Goal: Task Accomplishment & Management: Manage account settings

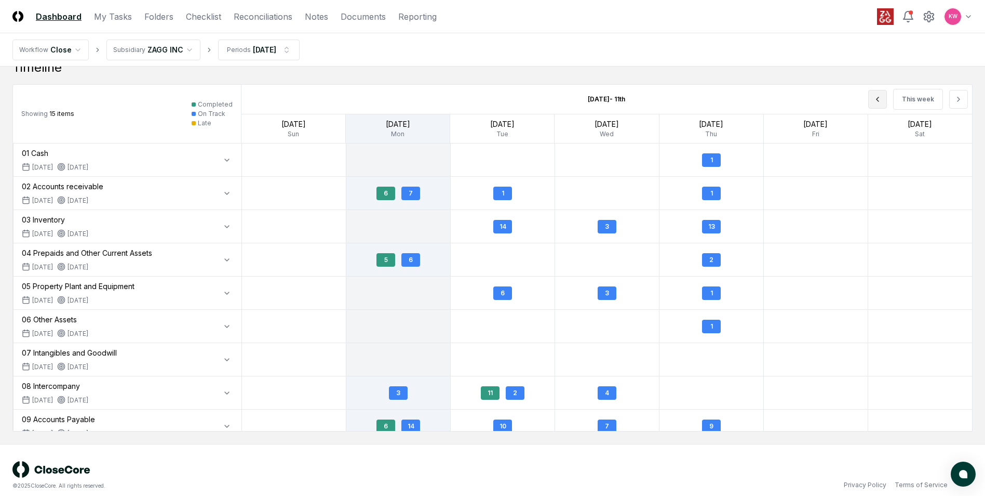
click at [882, 101] on icon at bounding box center [878, 99] width 8 height 8
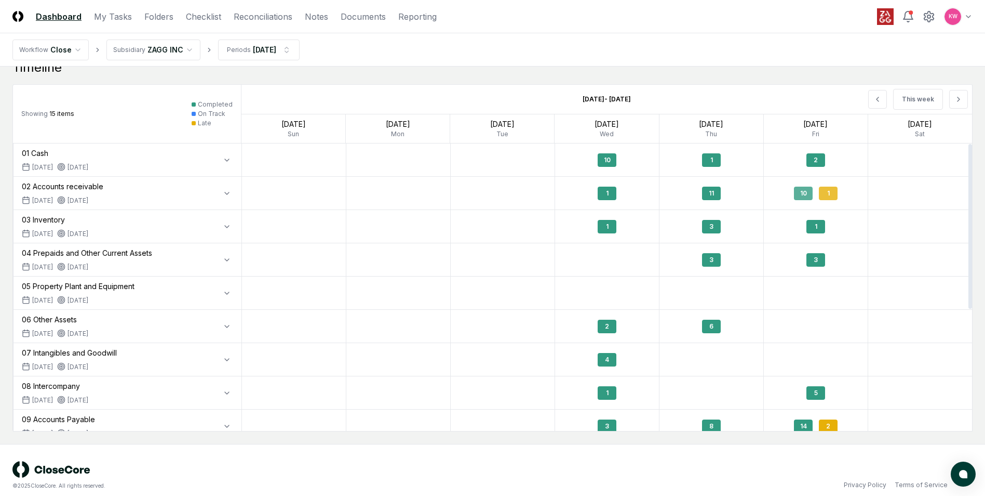
click at [830, 197] on div "1" at bounding box center [828, 193] width 19 height 14
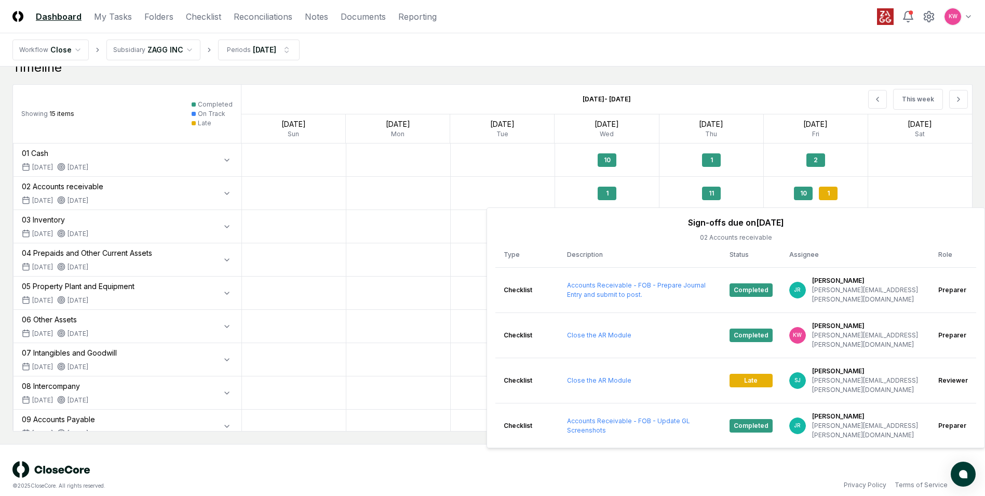
click at [741, 44] on nav "Workflow Close Subsidiary ZAGG INC Periods [DATE]" at bounding box center [492, 49] width 985 height 33
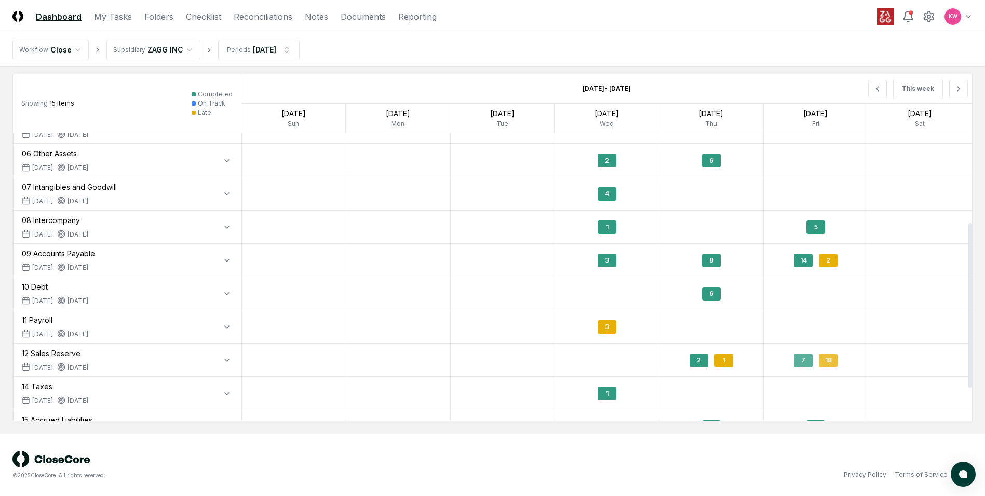
scroll to position [156, 0]
click at [828, 261] on div "2" at bounding box center [828, 260] width 19 height 14
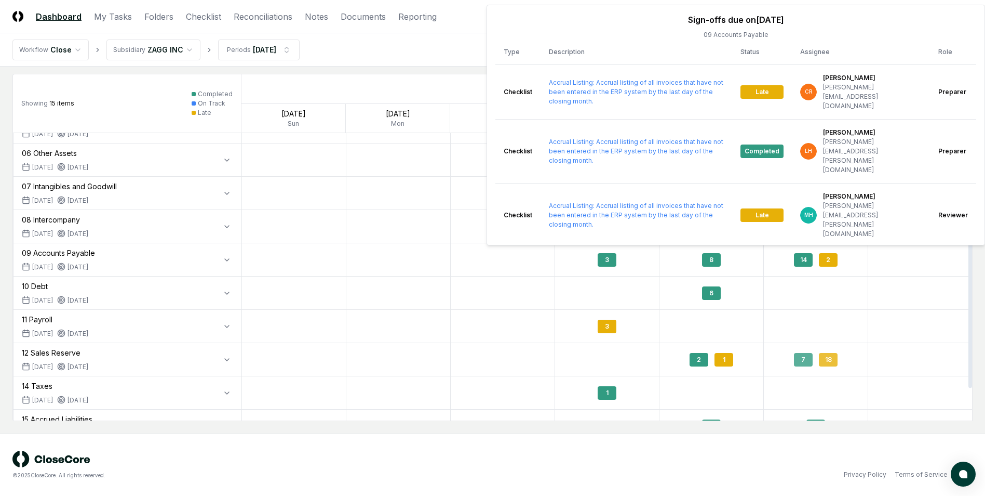
click at [833, 360] on div "18" at bounding box center [828, 360] width 19 height 14
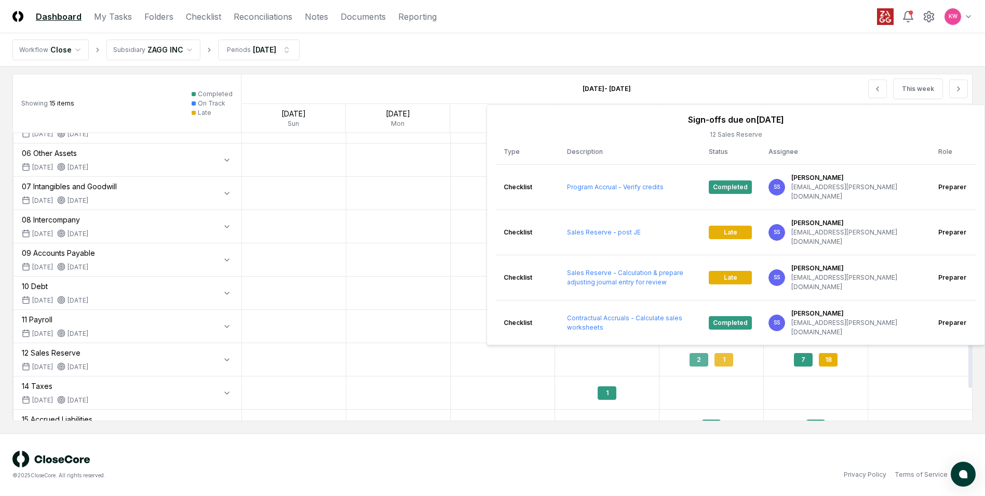
click at [729, 358] on div "1" at bounding box center [724, 360] width 19 height 14
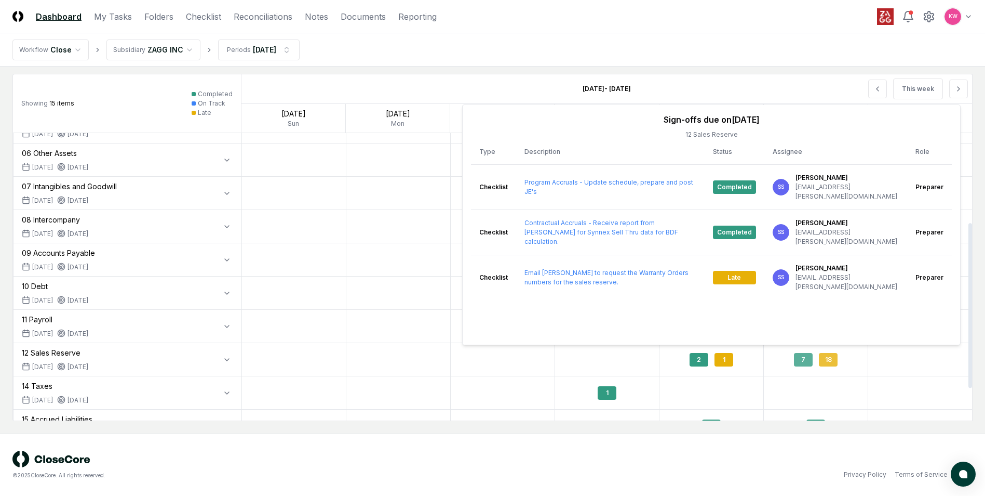
click at [833, 359] on div "18" at bounding box center [828, 360] width 19 height 14
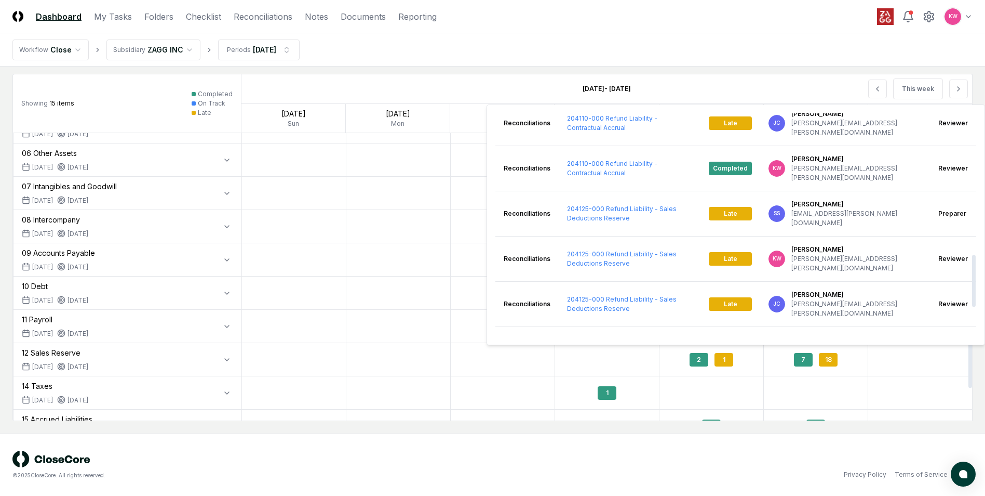
scroll to position [724, 0]
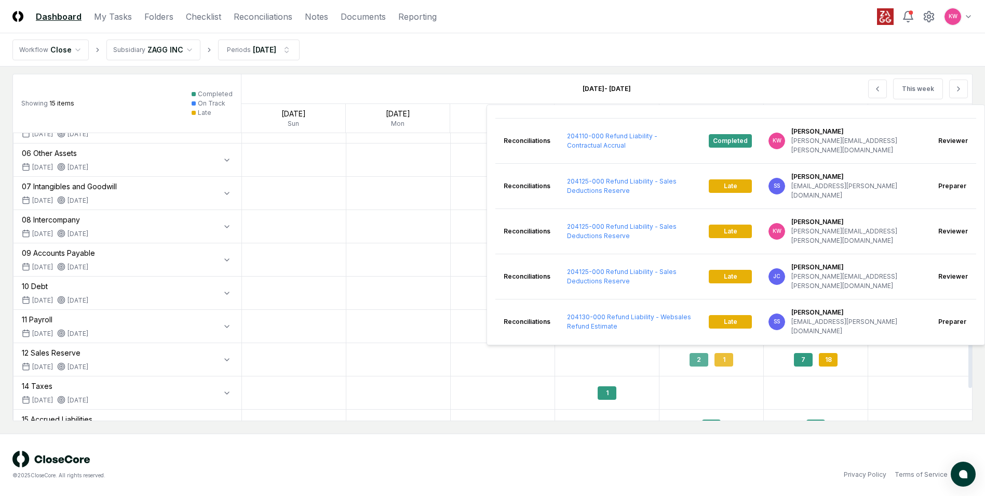
click at [730, 365] on div "1" at bounding box center [724, 360] width 19 height 14
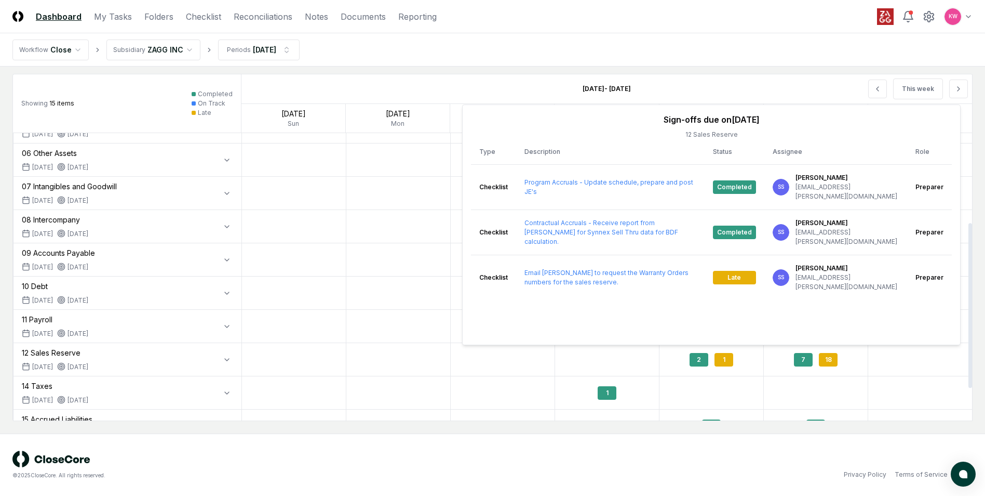
click at [734, 392] on div at bounding box center [712, 392] width 104 height 33
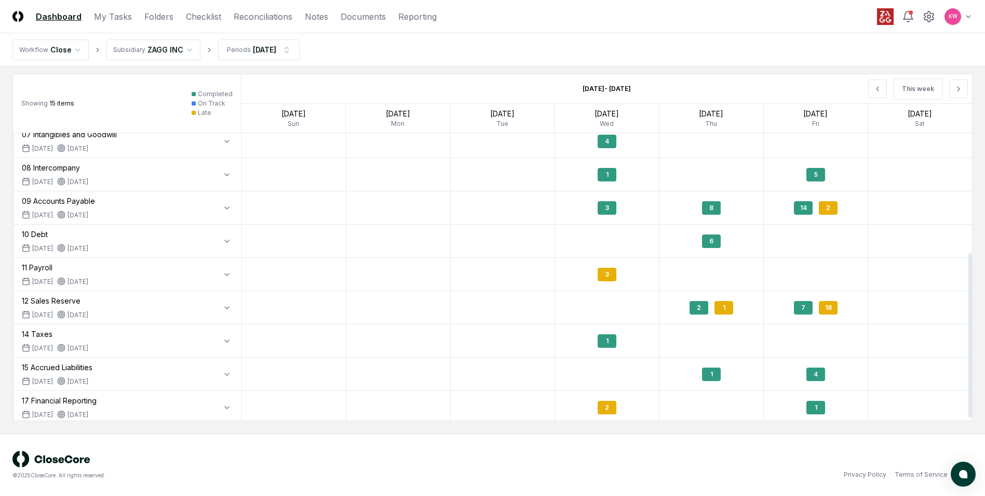
scroll to position [211, 0]
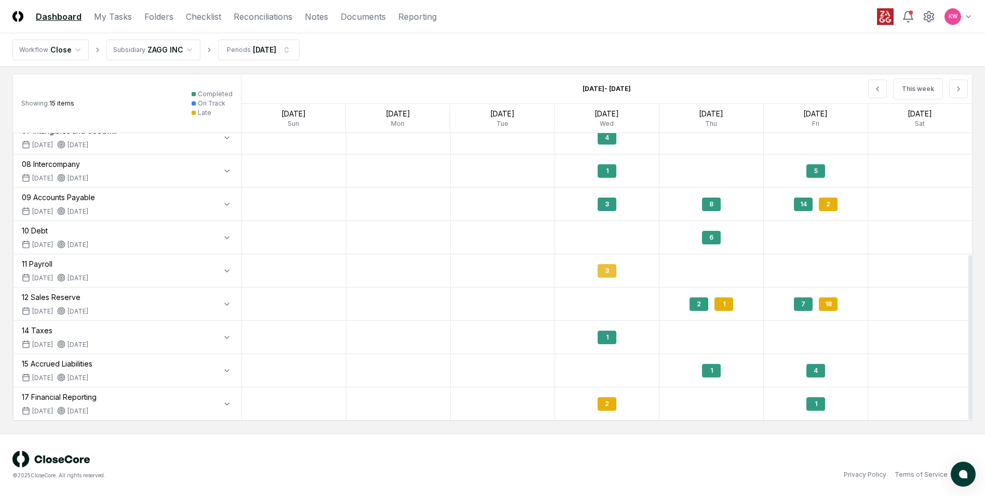
click at [605, 273] on div "3" at bounding box center [607, 271] width 19 height 14
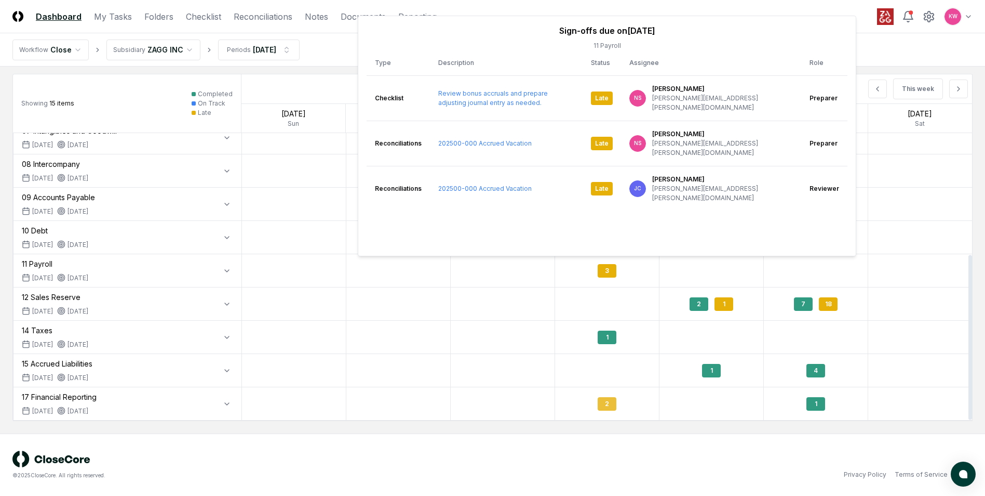
click at [613, 407] on div "2" at bounding box center [607, 404] width 19 height 14
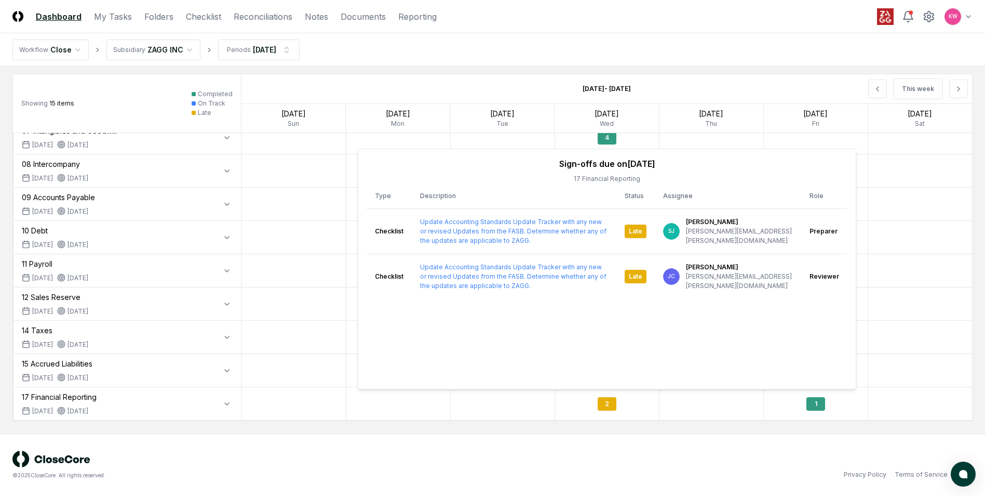
click at [607, 459] on div "© 2025 CloseCore. All rights reserved. Privacy Policy Terms of Service" at bounding box center [492, 464] width 960 height 29
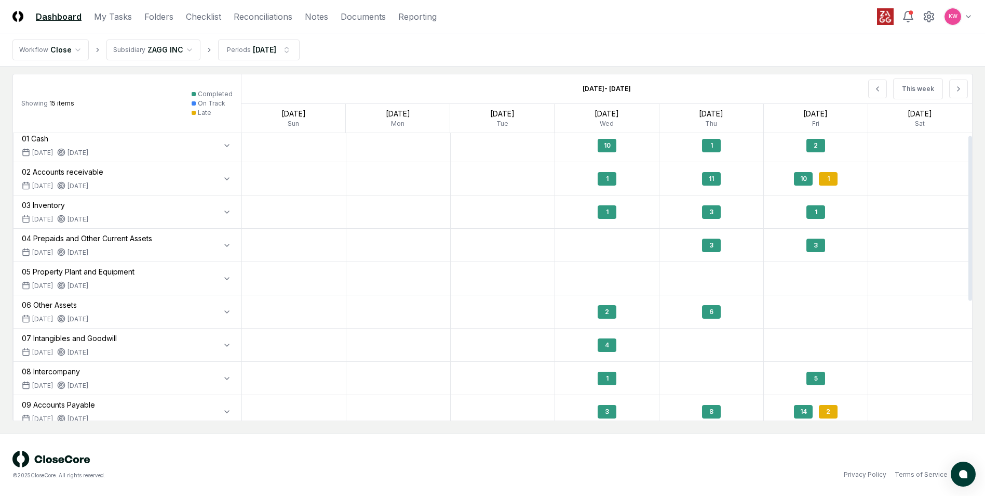
scroll to position [0, 0]
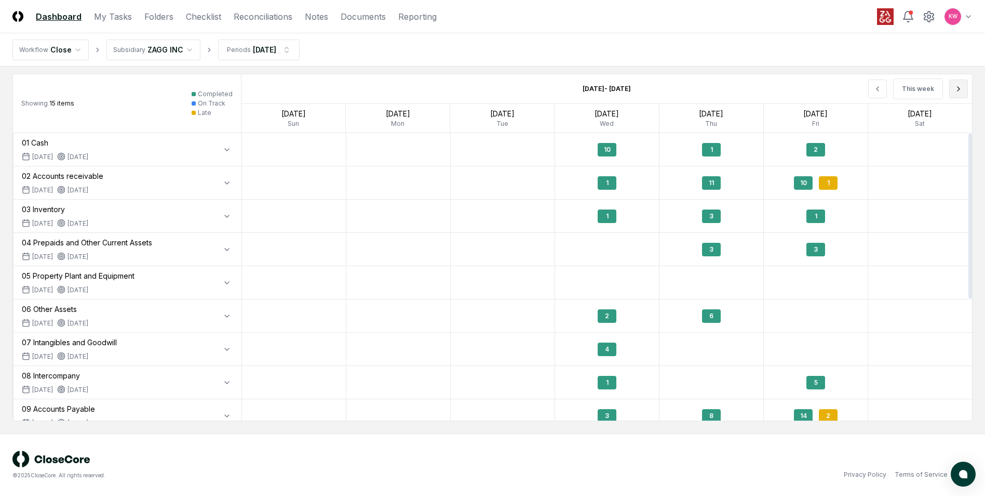
click at [959, 90] on icon at bounding box center [959, 89] width 8 height 8
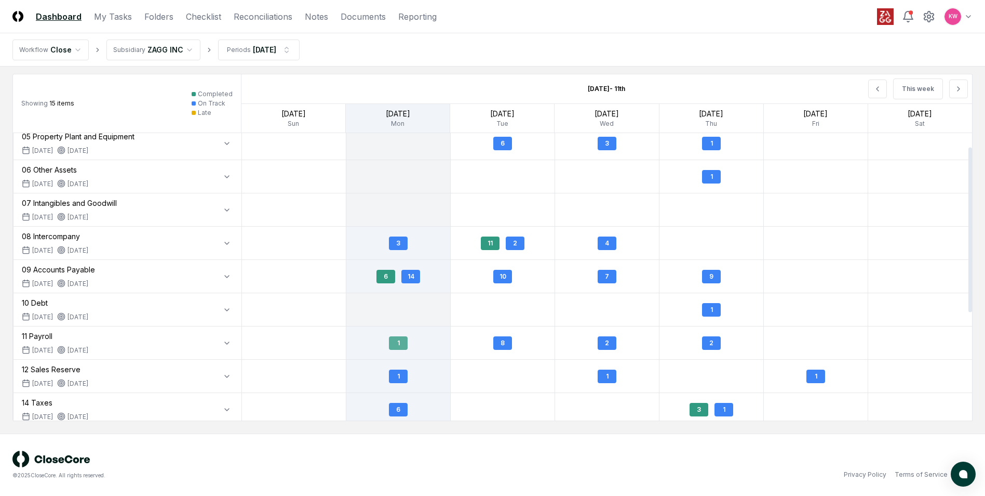
scroll to position [208, 0]
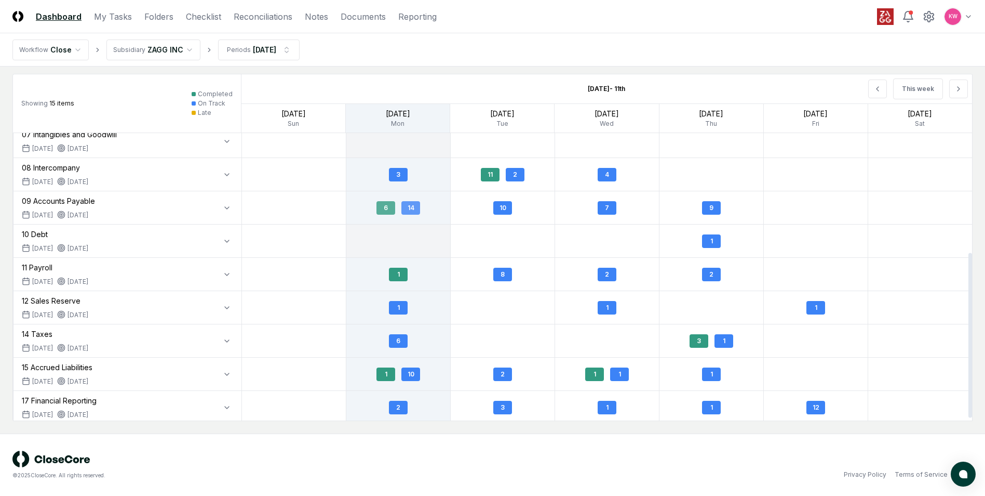
click at [388, 211] on div "6" at bounding box center [386, 208] width 19 height 14
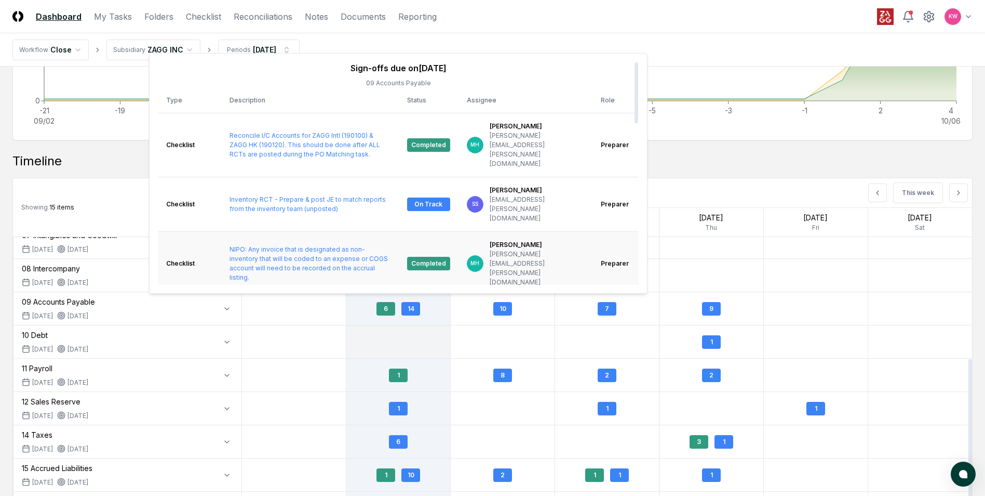
scroll to position [211, 0]
click at [695, 46] on nav "Workflow Close Subsidiary ZAGG INC Periods [DATE]" at bounding box center [492, 49] width 985 height 33
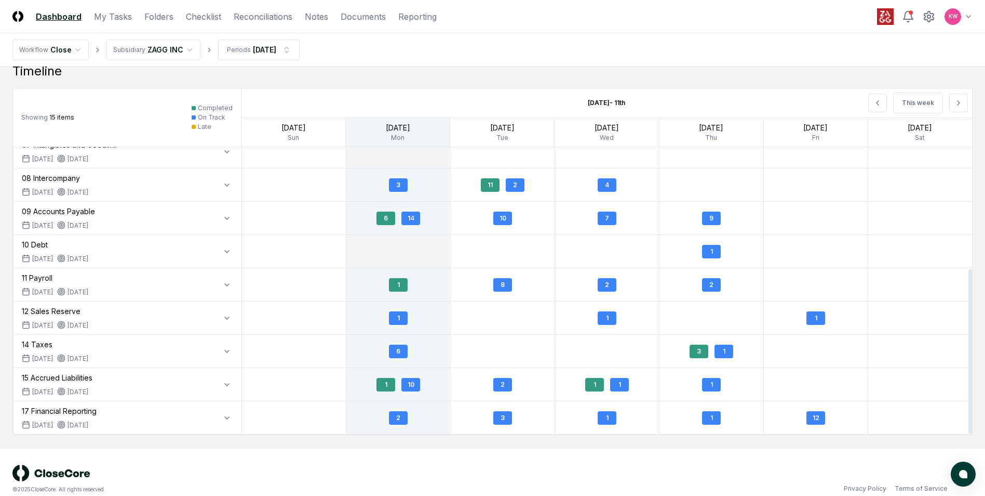
scroll to position [994, 0]
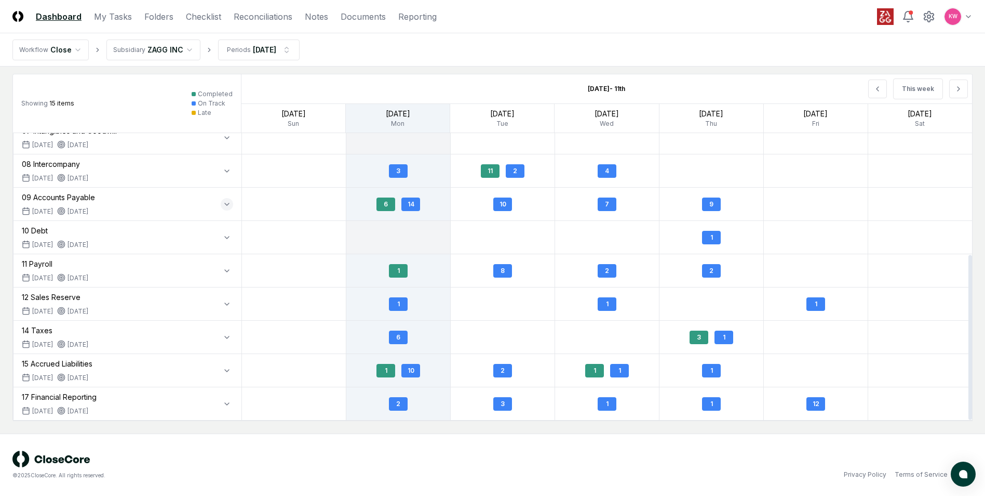
click at [228, 205] on icon "button" at bounding box center [227, 204] width 4 height 2
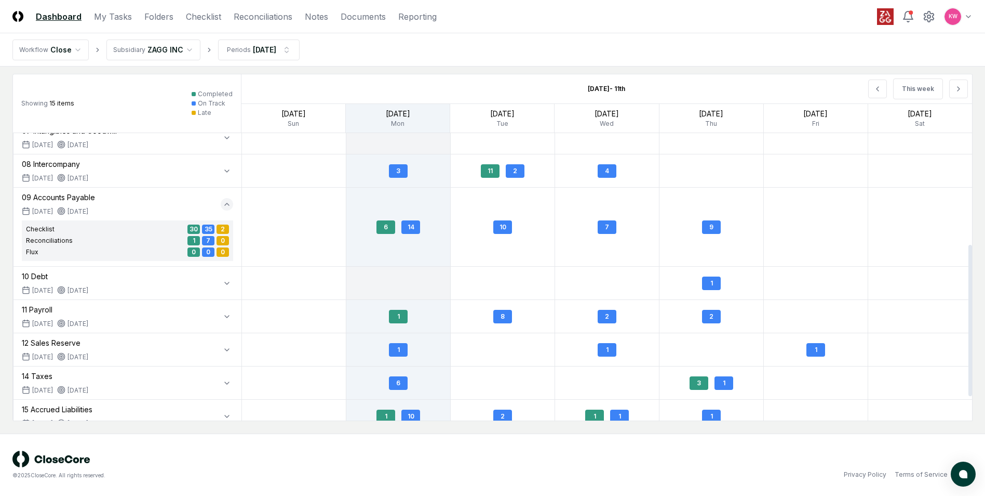
click at [224, 204] on icon "button" at bounding box center [227, 204] width 8 height 8
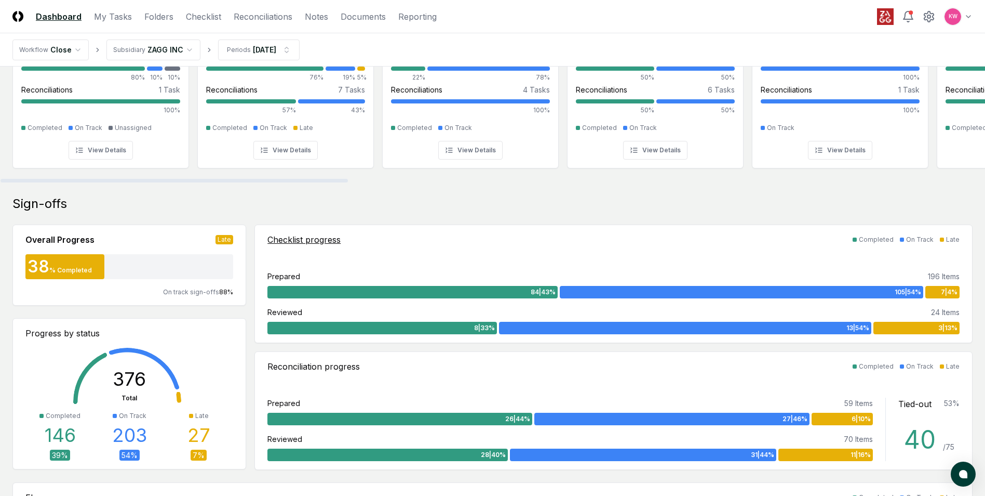
scroll to position [52, 0]
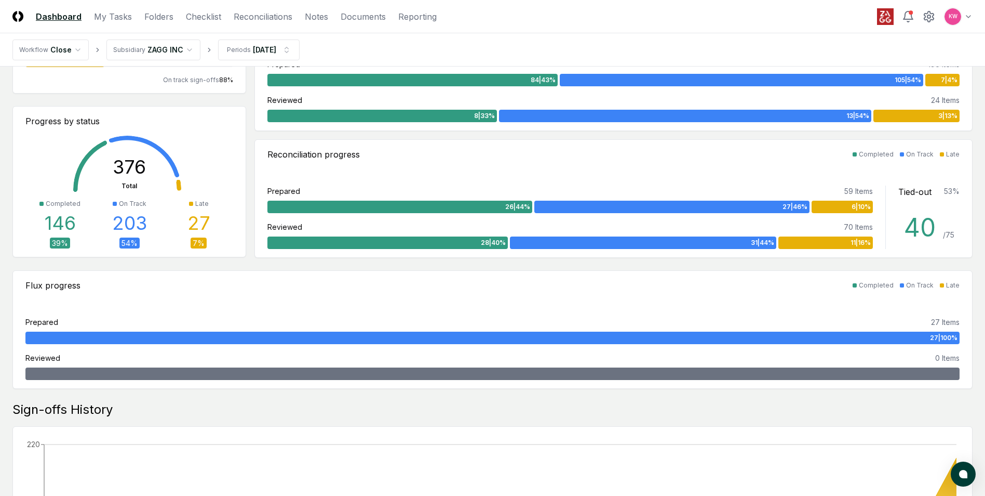
scroll to position [7, 0]
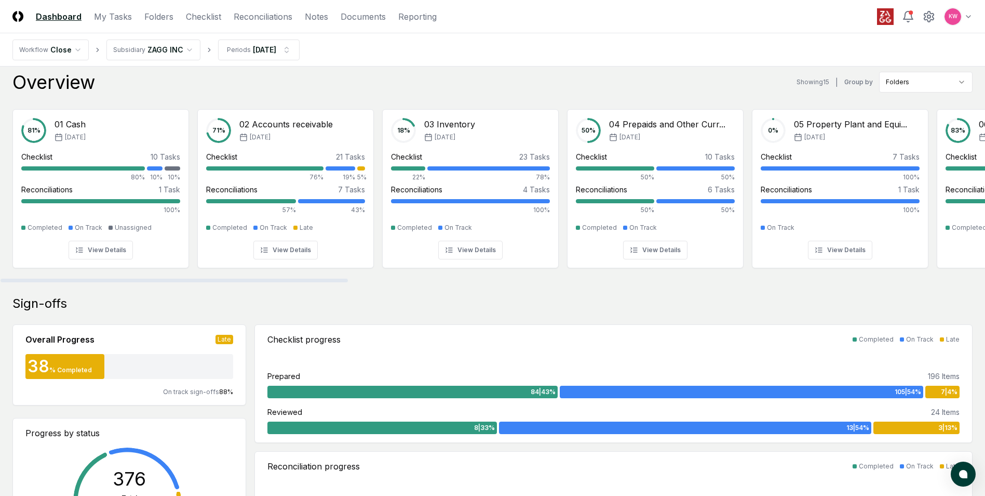
drag, startPoint x: 145, startPoint y: 290, endPoint x: 50, endPoint y: 289, distance: 95.6
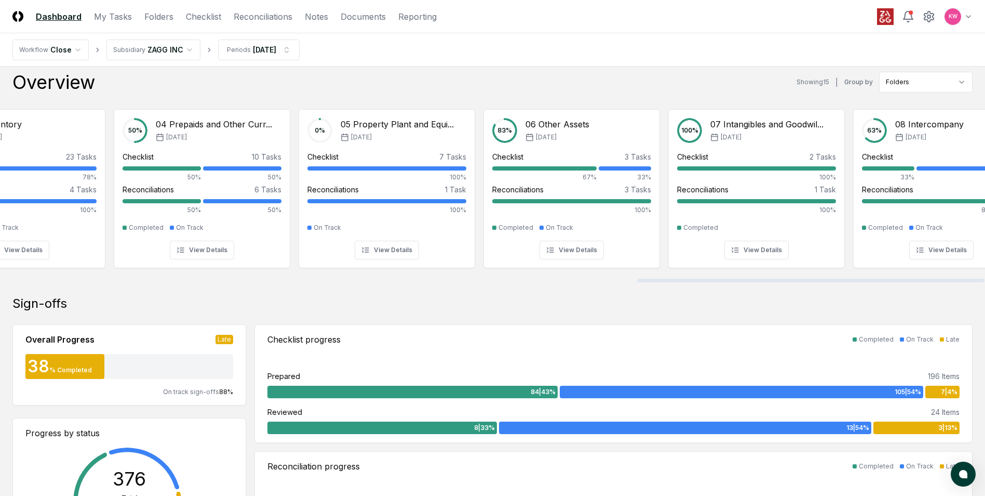
scroll to position [0, 0]
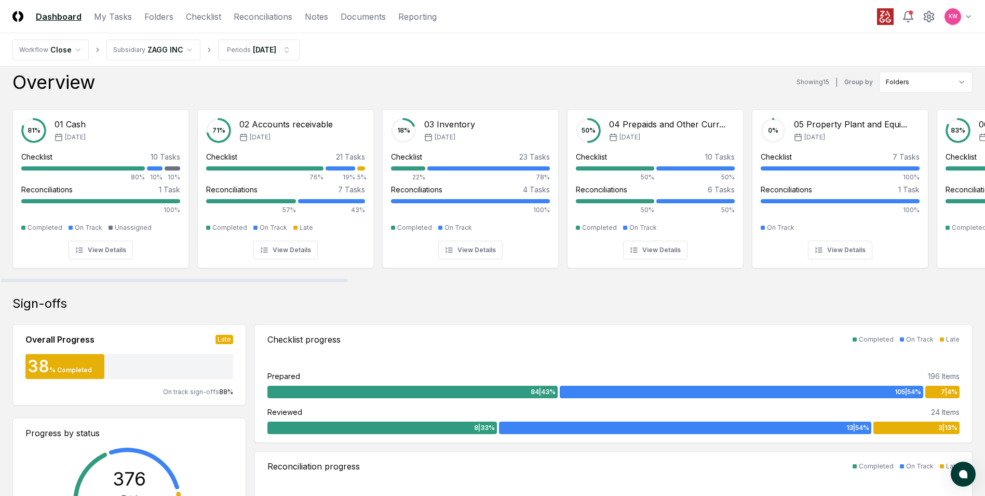
drag, startPoint x: 86, startPoint y: 281, endPoint x: -350, endPoint y: 263, distance: 435.7
click at [1, 278] on div at bounding box center [175, 280] width 348 height 4
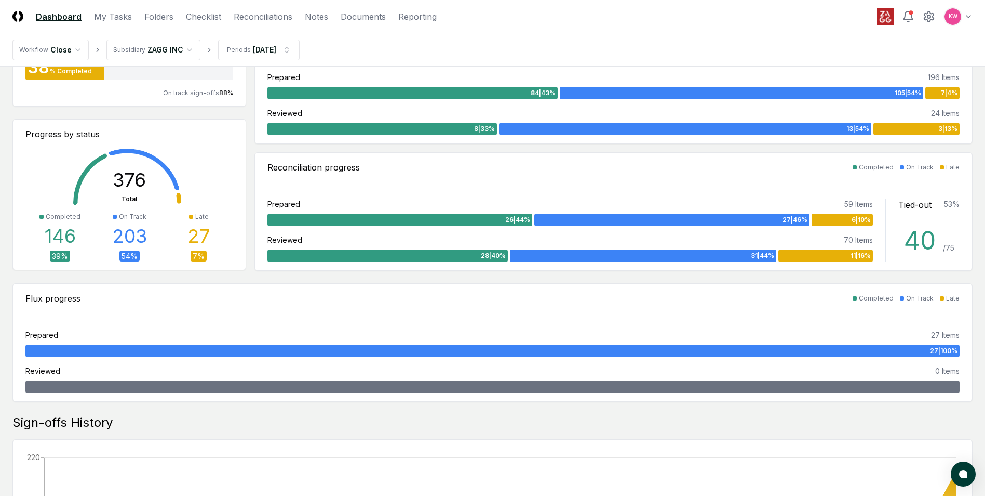
scroll to position [111, 0]
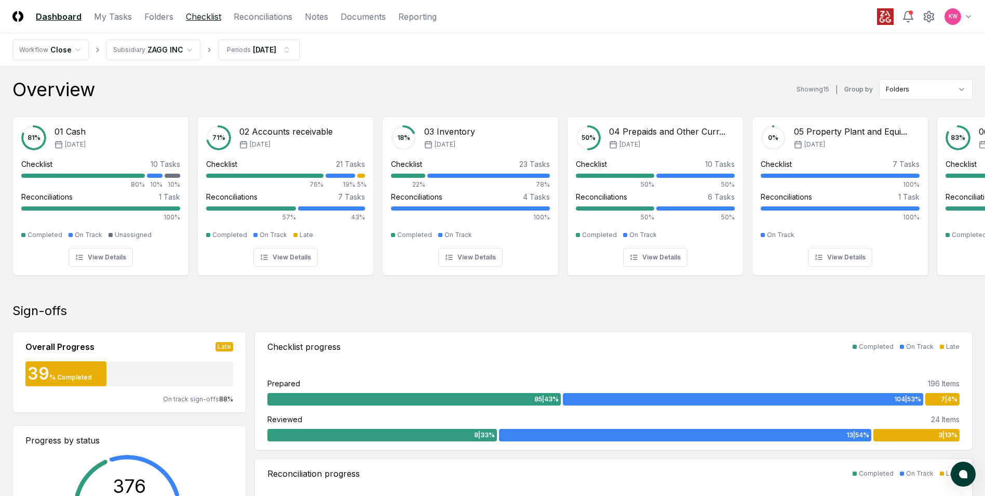
click at [201, 16] on link "Checklist" at bounding box center [203, 16] width 35 height 12
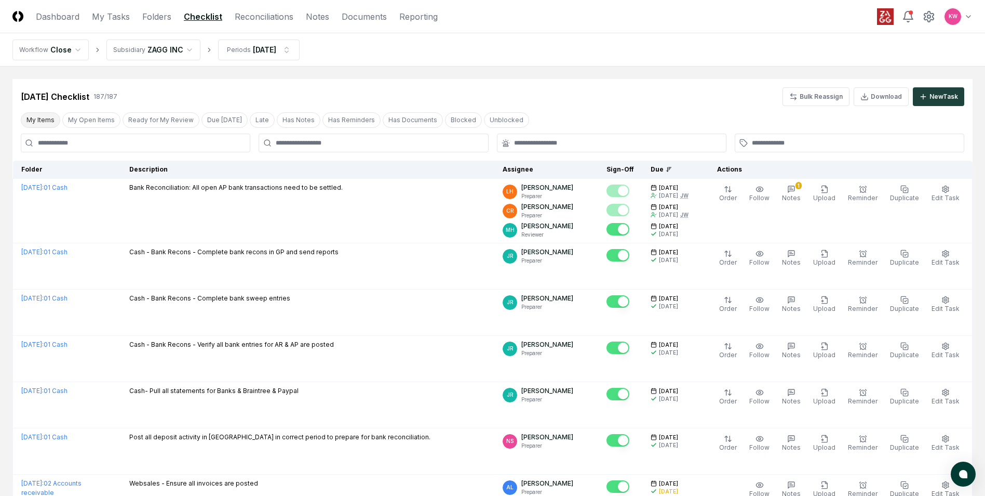
click at [39, 117] on button "My Items" at bounding box center [40, 120] width 39 height 16
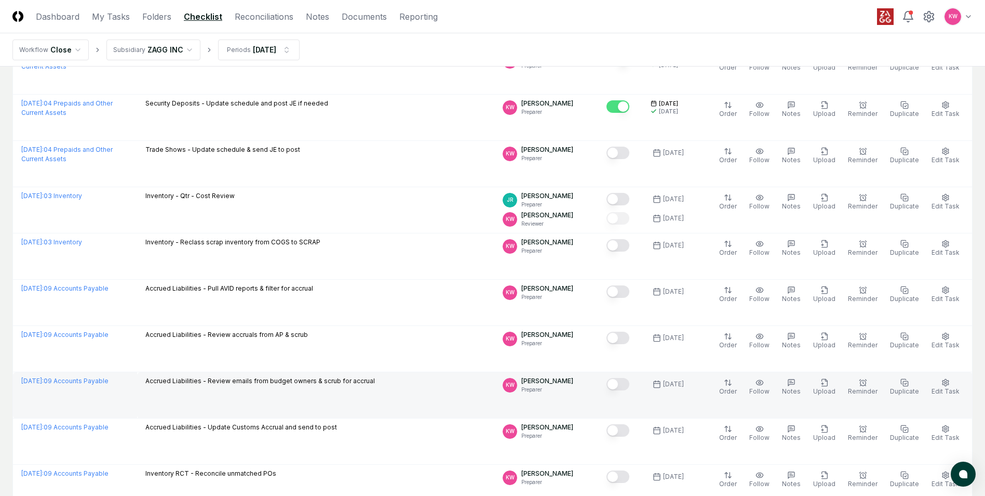
scroll to position [675, 0]
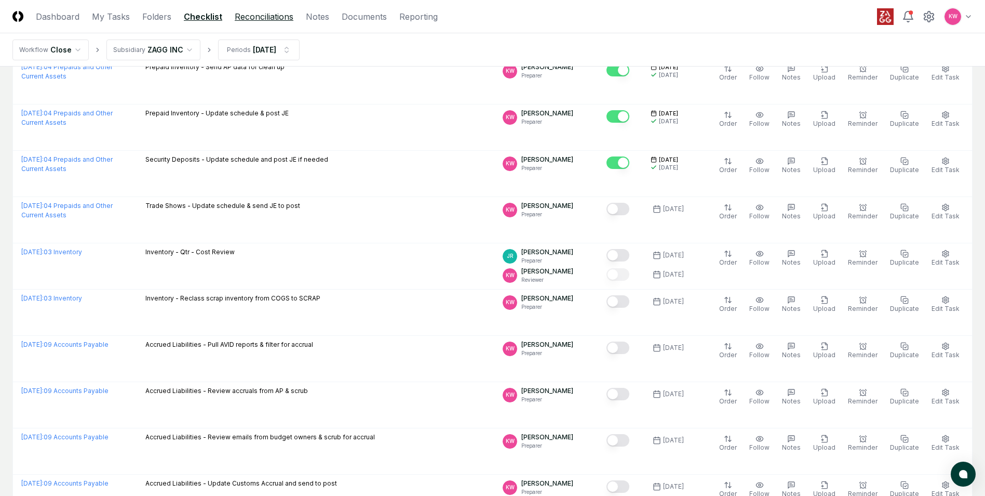
click at [246, 18] on link "Reconciliations" at bounding box center [264, 16] width 59 height 12
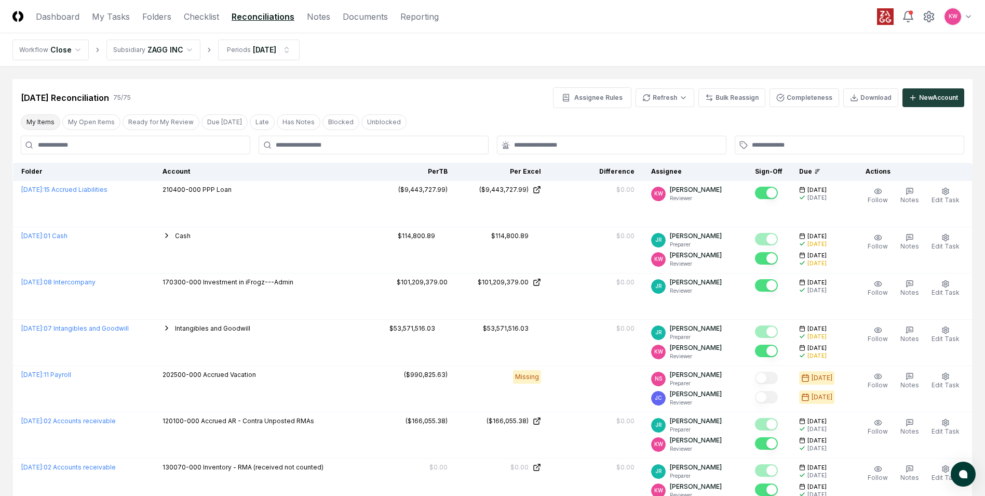
click at [43, 123] on button "My Items" at bounding box center [40, 122] width 39 height 16
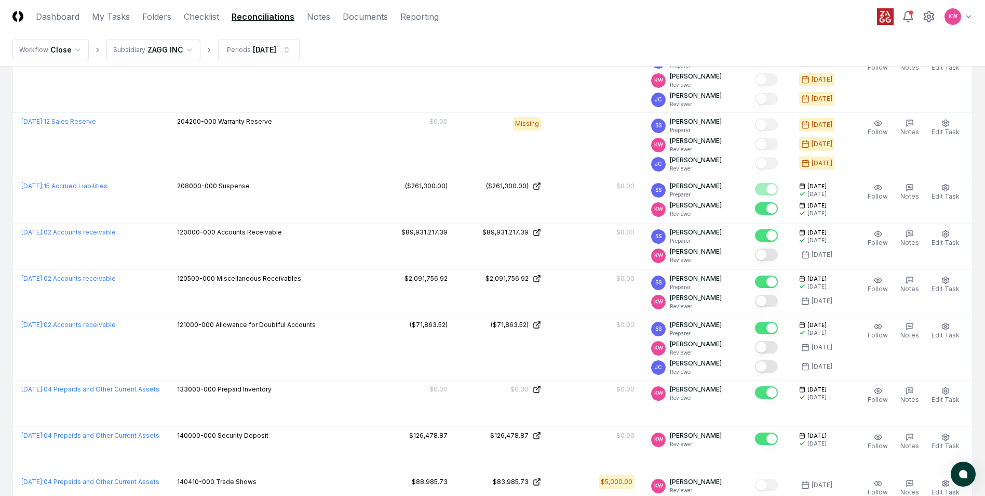
scroll to position [1039, 0]
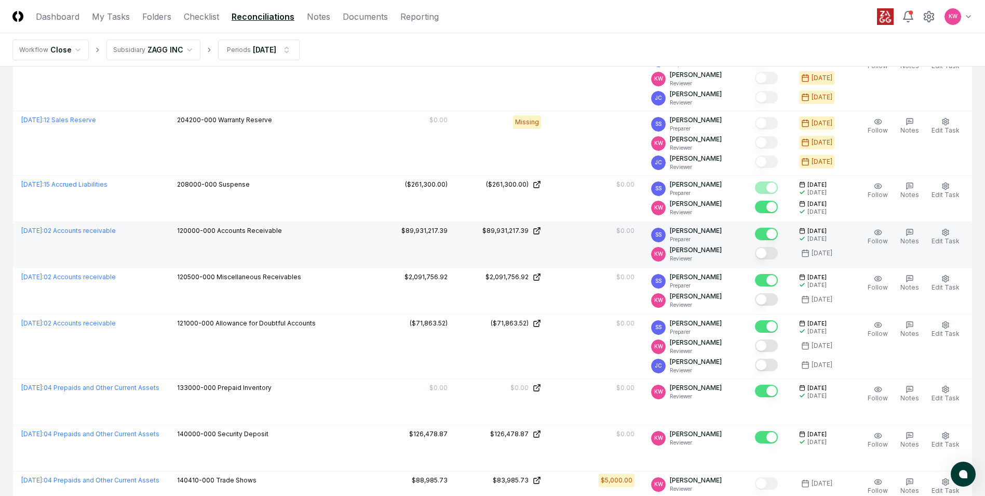
click at [772, 256] on button "Mark complete" at bounding box center [766, 253] width 23 height 12
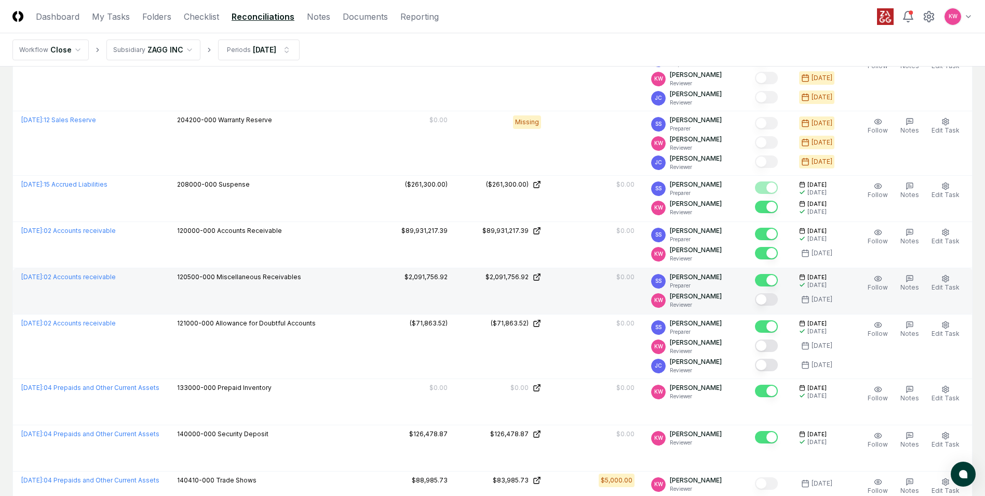
click at [766, 298] on button "Mark complete" at bounding box center [766, 299] width 23 height 12
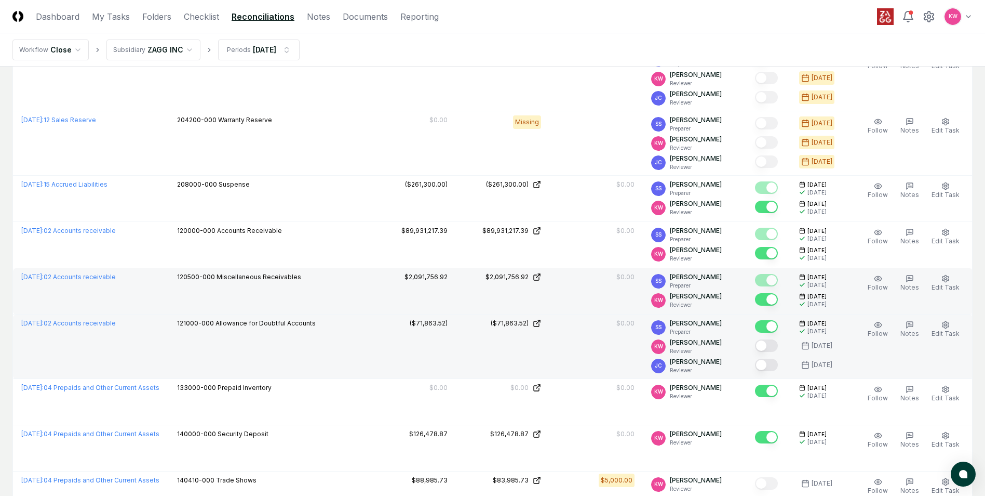
click at [767, 347] on button "Mark complete" at bounding box center [766, 345] width 23 height 12
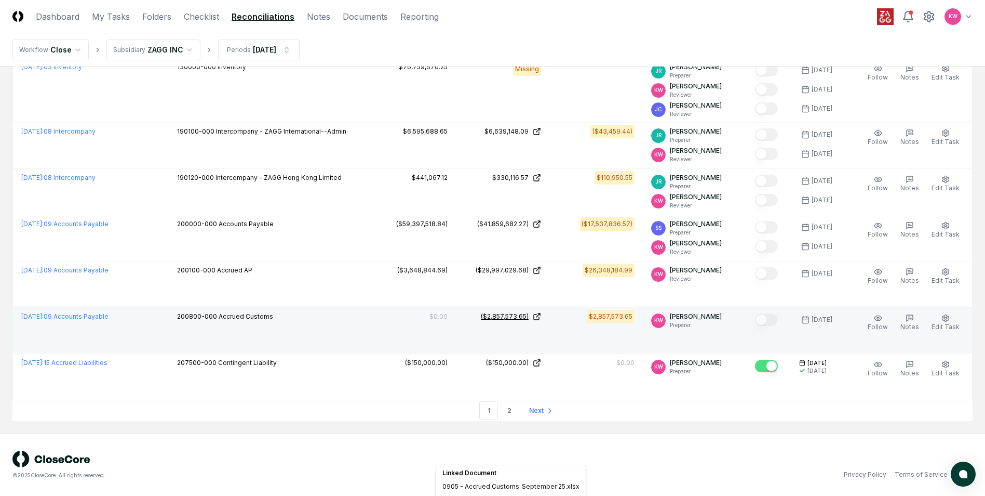
scroll to position [1911, 0]
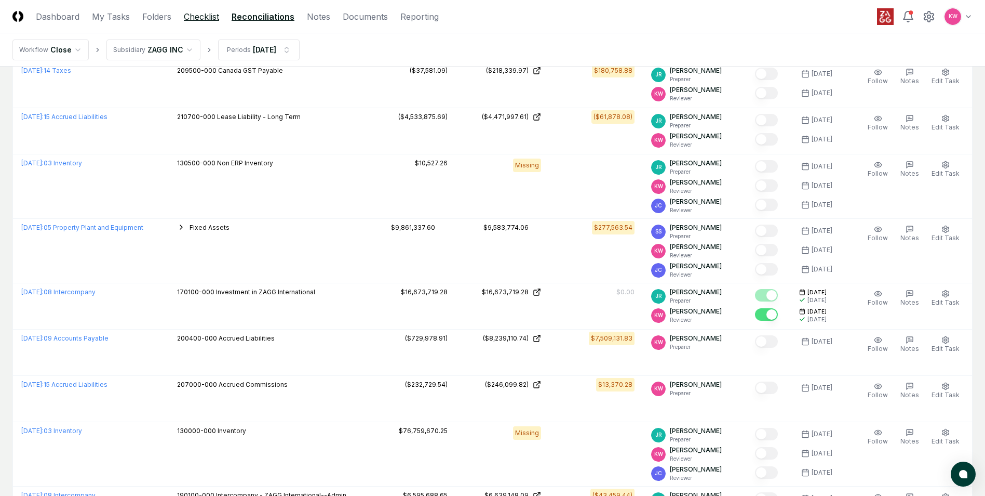
click at [203, 17] on link "Checklist" at bounding box center [201, 16] width 35 height 12
